Goal: Find specific page/section: Find specific page/section

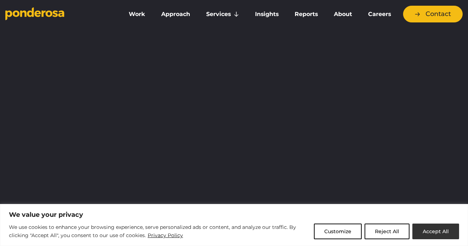
click at [431, 233] on button "Accept All" at bounding box center [435, 232] width 47 height 16
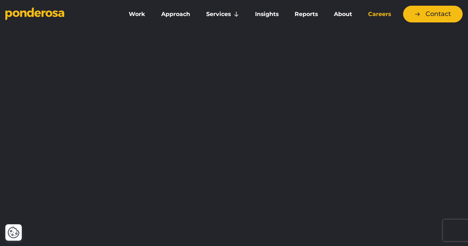
click at [387, 16] on link "Careers" at bounding box center [379, 14] width 36 height 15
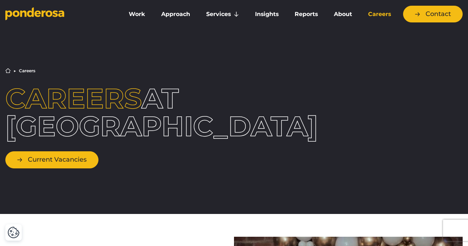
click at [62, 159] on link "Current Vacancies" at bounding box center [51, 160] width 93 height 17
click at [76, 160] on link "Current Vacancies" at bounding box center [51, 160] width 93 height 17
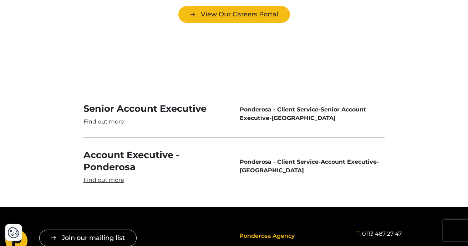
scroll to position [1919, 0]
